Goal: Transaction & Acquisition: Book appointment/travel/reservation

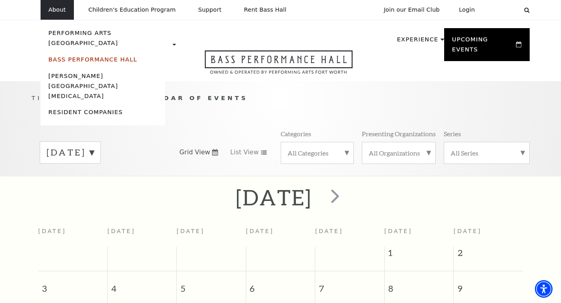
click at [77, 56] on link "Bass Performance Hall" at bounding box center [93, 59] width 89 height 7
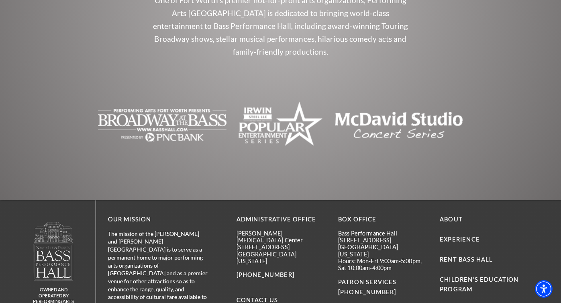
scroll to position [1783, 0]
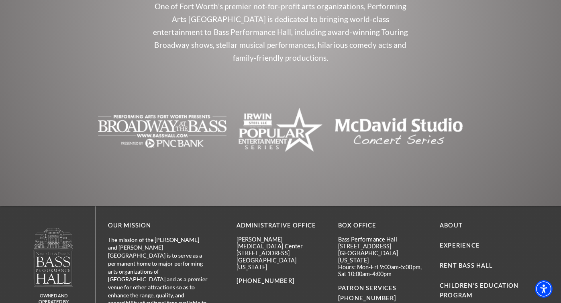
click at [174, 107] on img "The image is blank or empty. - open in a new tab" at bounding box center [162, 131] width 129 height 48
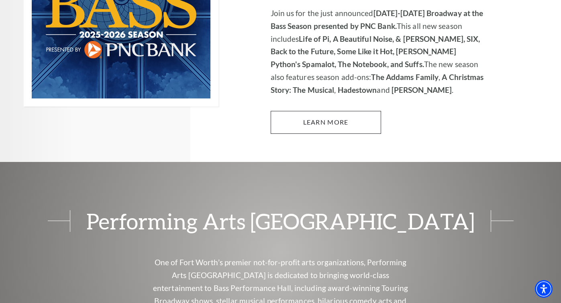
scroll to position [657, 0]
click at [306, 111] on link "Learn More" at bounding box center [326, 122] width 110 height 22
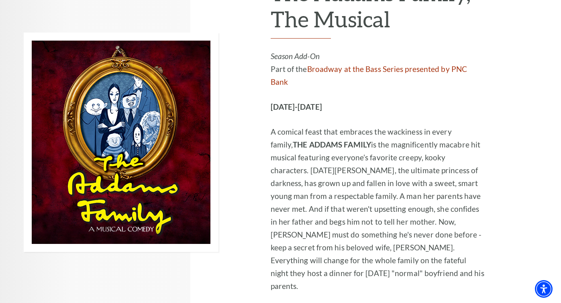
scroll to position [1529, 0]
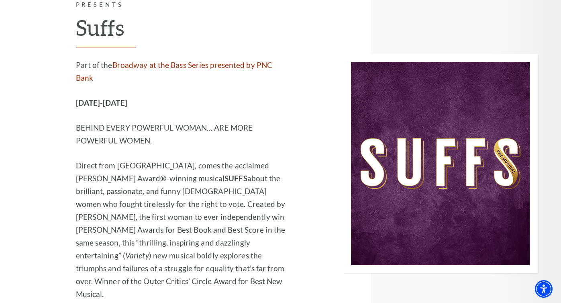
scroll to position [5941, 0]
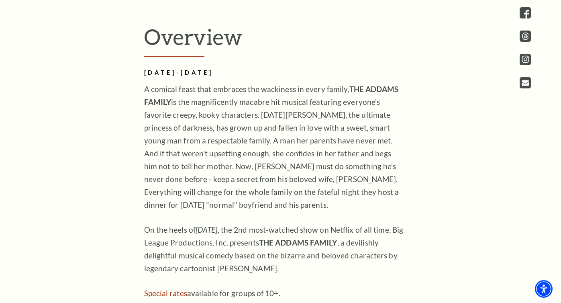
scroll to position [403, 0]
